Goal: Navigation & Orientation: Find specific page/section

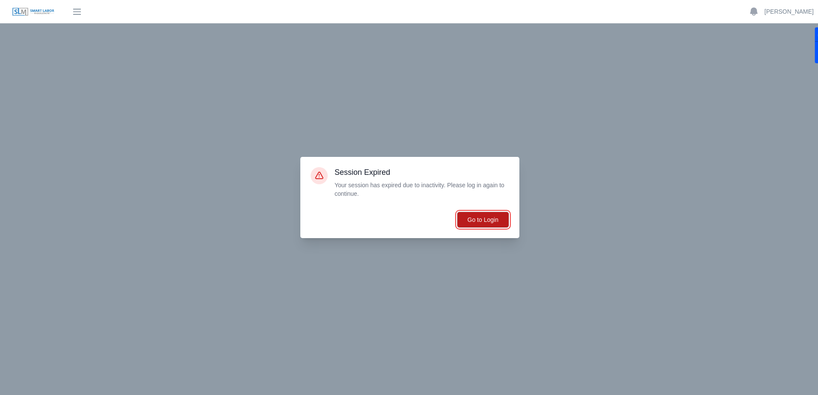
click at [495, 219] on button "Go to Login" at bounding box center [483, 220] width 52 height 16
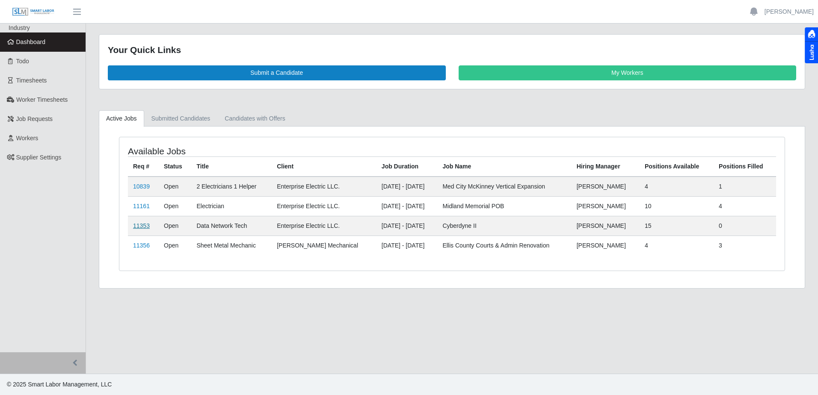
click at [147, 225] on link "11353" at bounding box center [141, 225] width 17 height 7
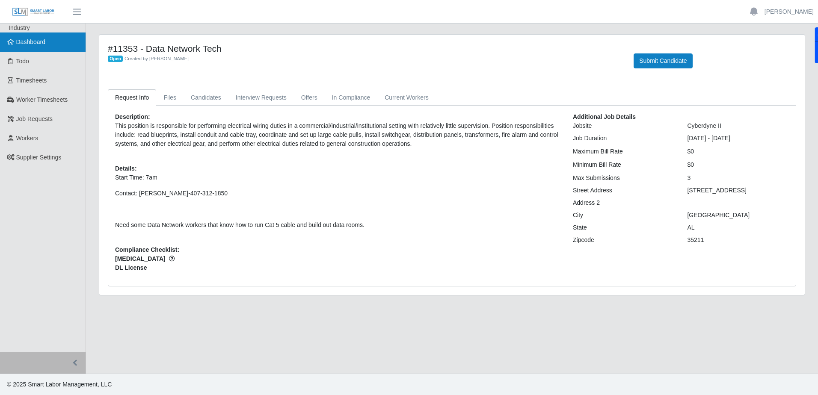
click at [26, 44] on span "Dashboard" at bounding box center [31, 41] width 30 height 7
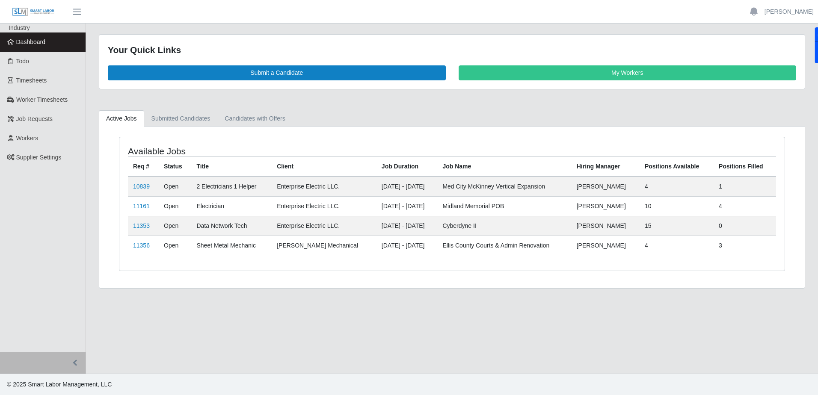
click at [39, 41] on span "Dashboard" at bounding box center [31, 41] width 30 height 7
